Goal: Find specific page/section: Find specific page/section

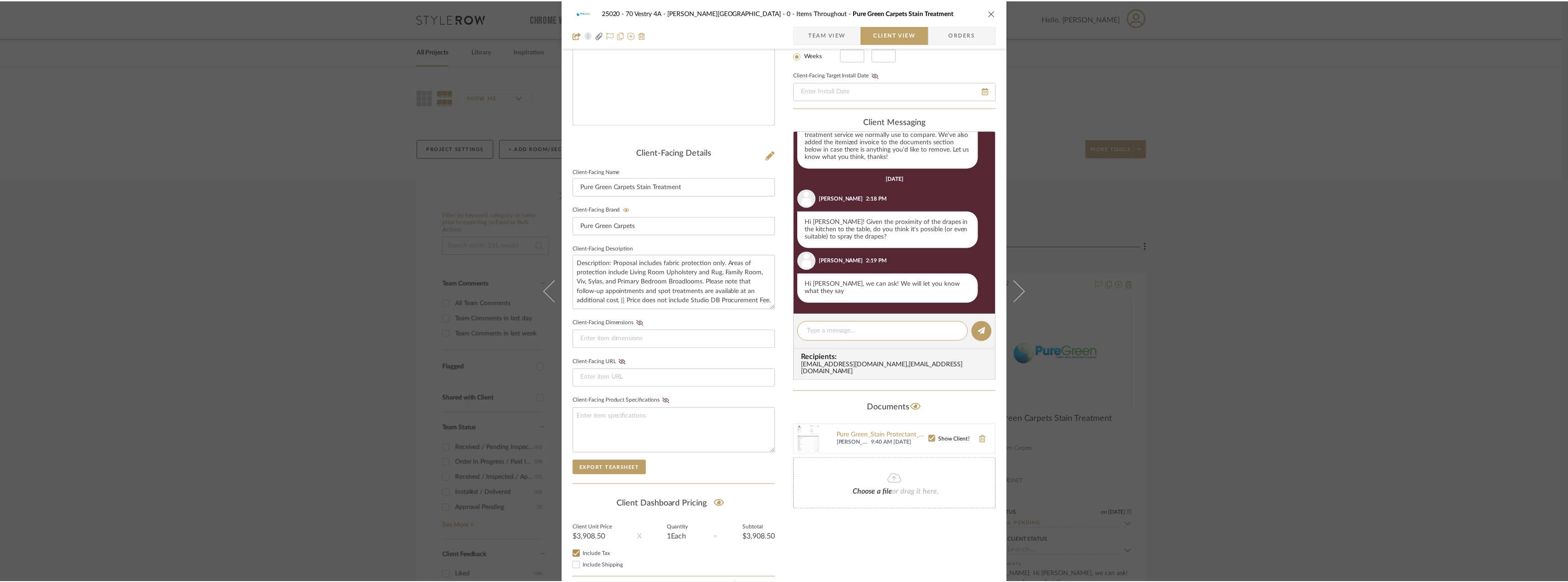
scroll to position [50, 0]
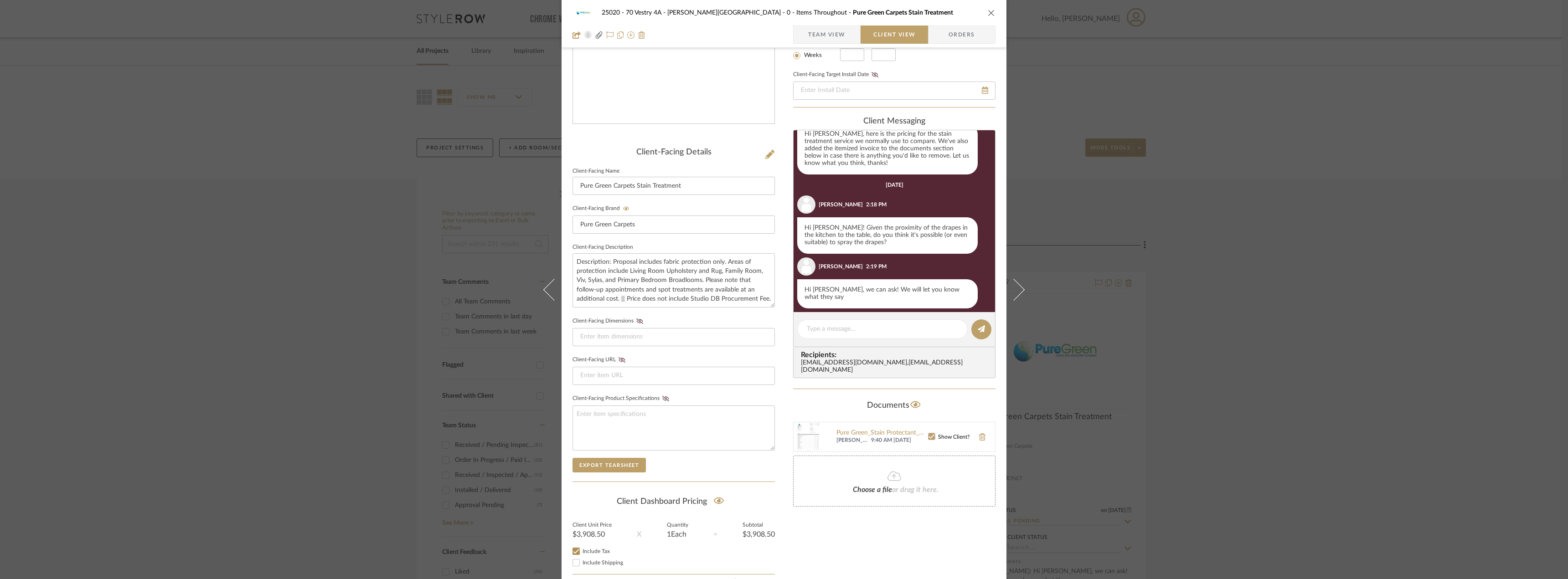
click at [166, 325] on div "25020 - 70 Vestry 4A - Grant-Stanleigh 0 - Items Throughout Pure Green Carpets …" at bounding box center [784, 290] width 1568 height 579
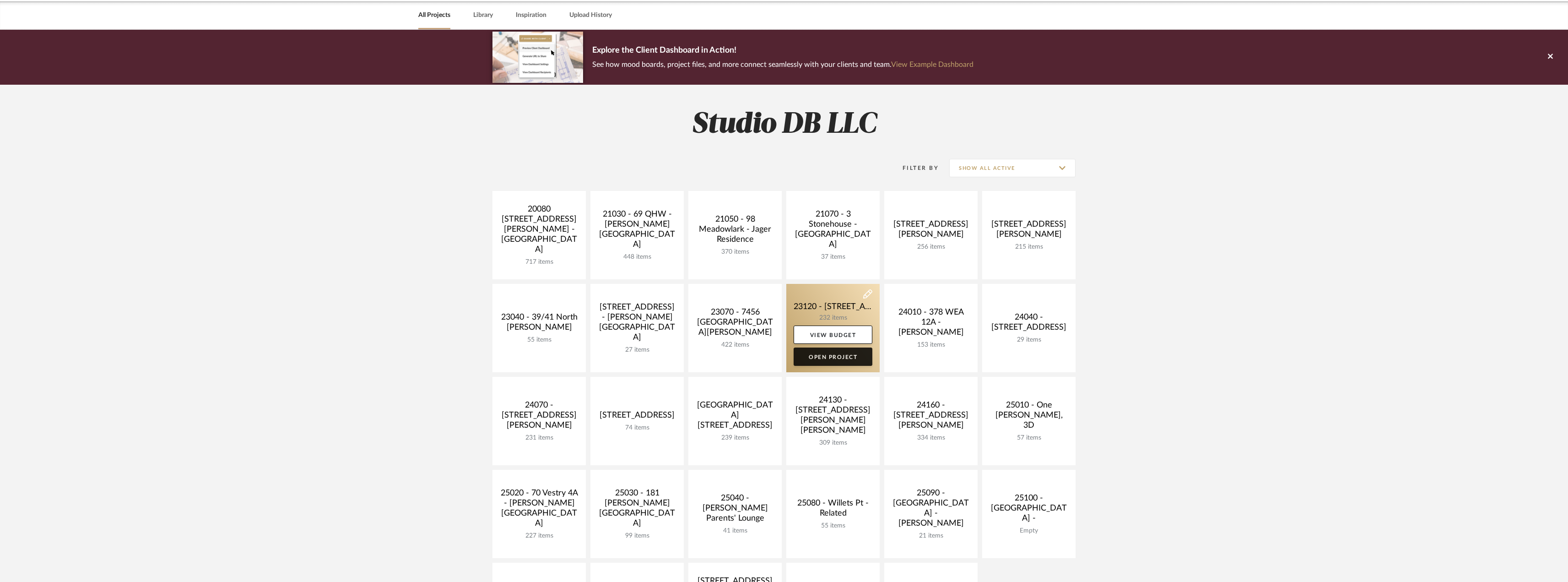
scroll to position [183, 0]
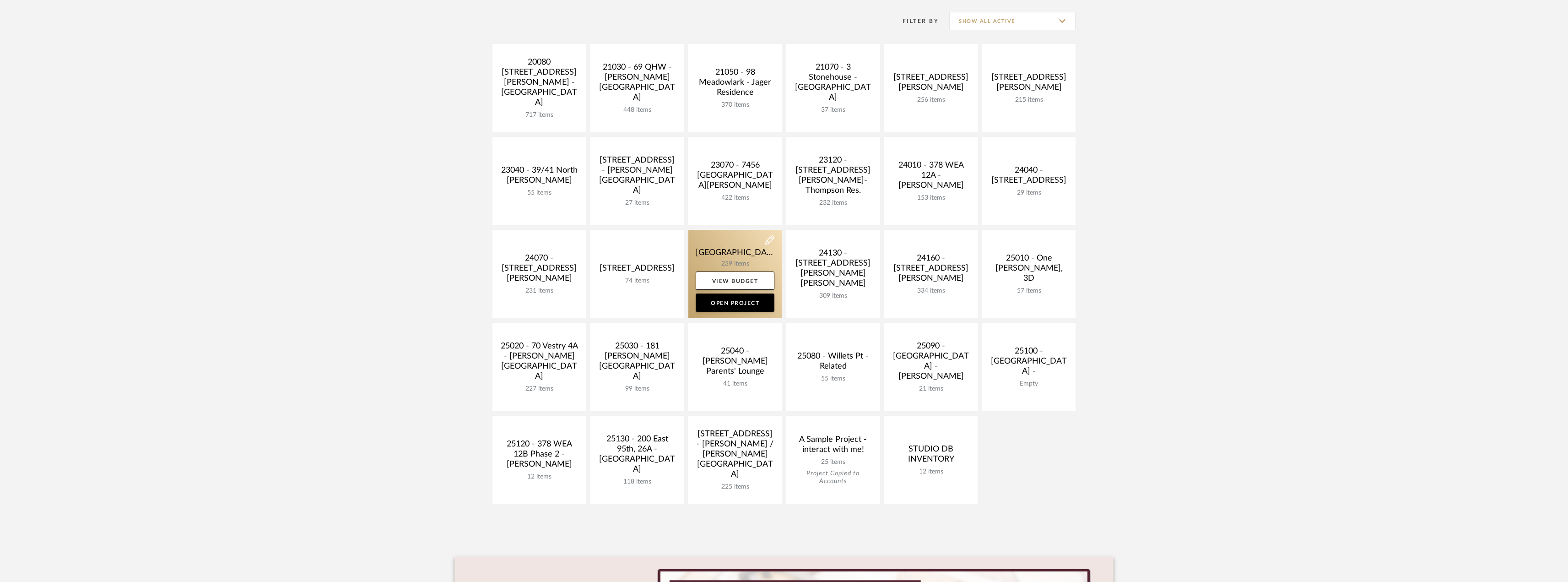
click at [726, 243] on link at bounding box center [735, 274] width 93 height 89
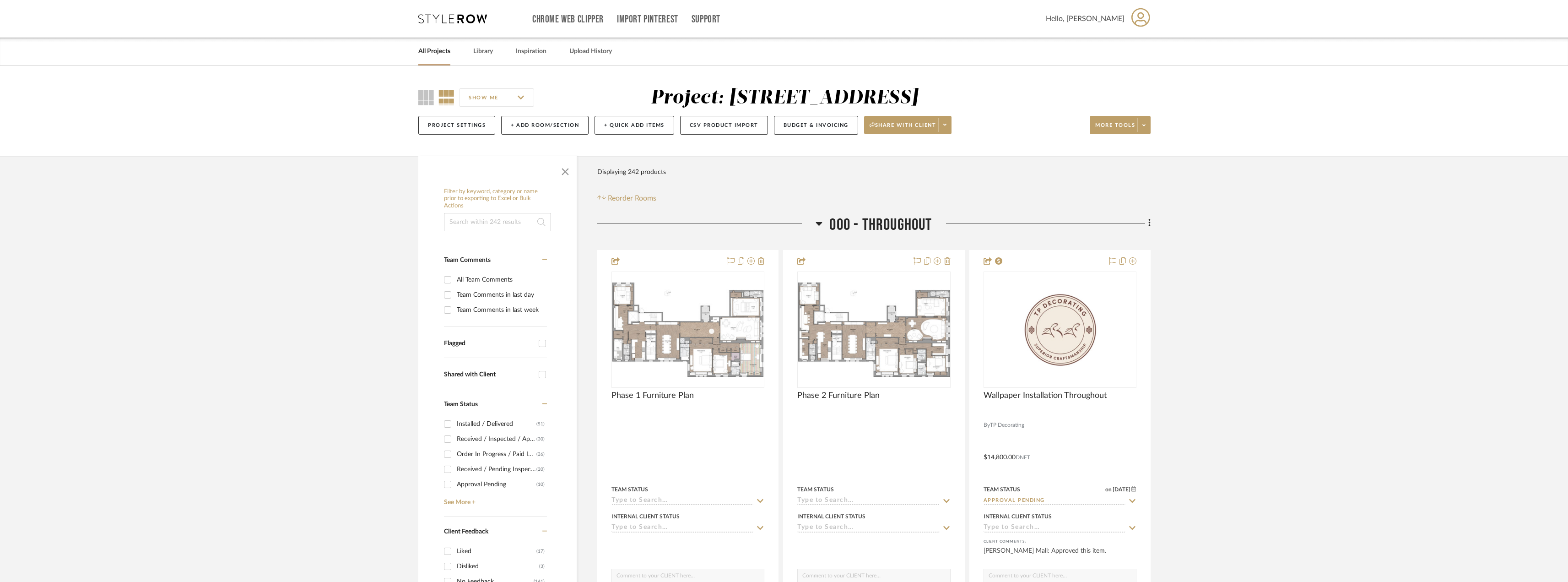
click at [478, 218] on input at bounding box center [497, 222] width 107 height 18
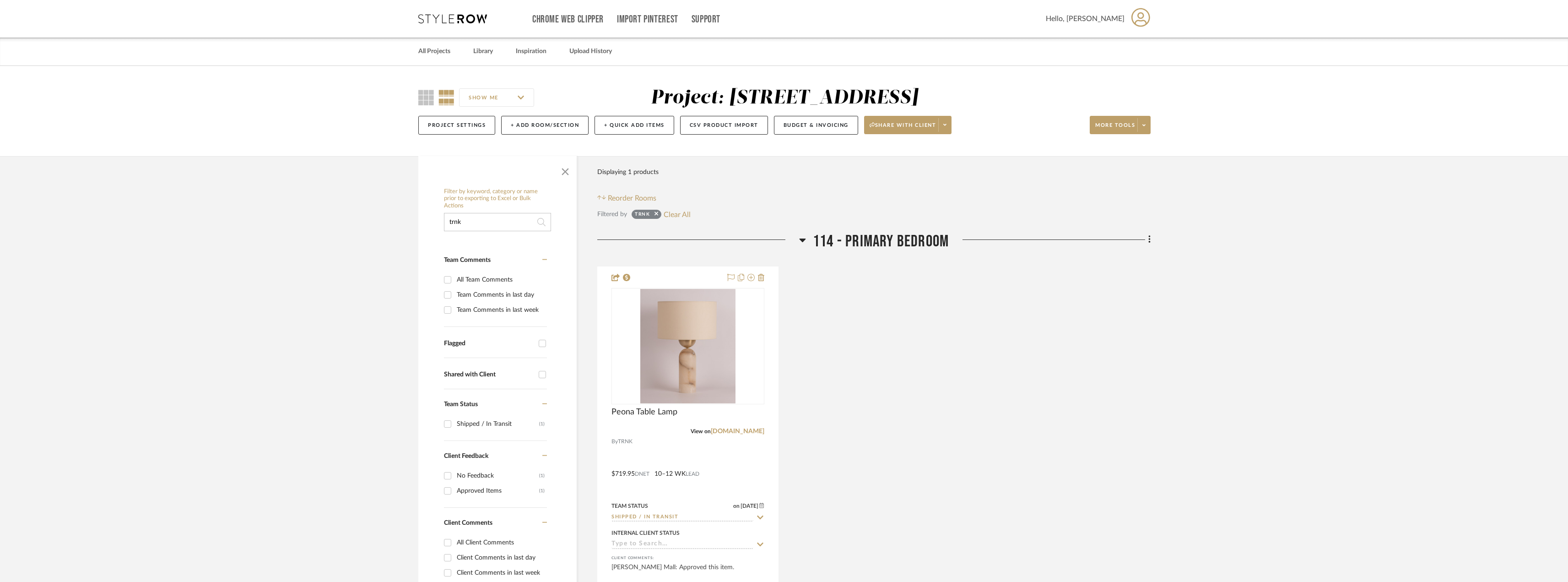
type input "trnk"
